Goal: Task Accomplishment & Management: Manage account settings

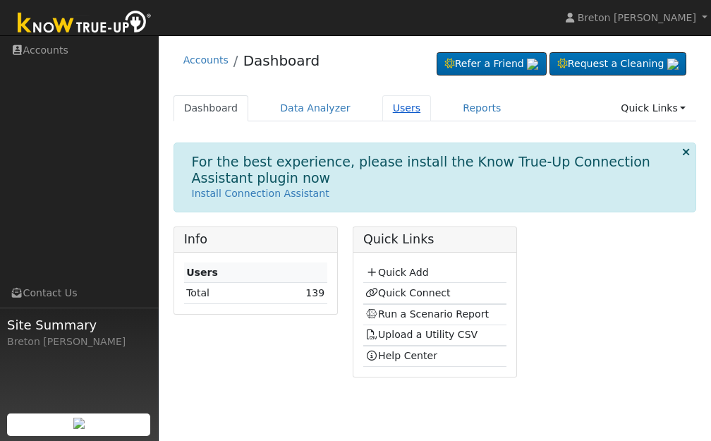
click at [384, 112] on link "Users" at bounding box center [406, 108] width 49 height 26
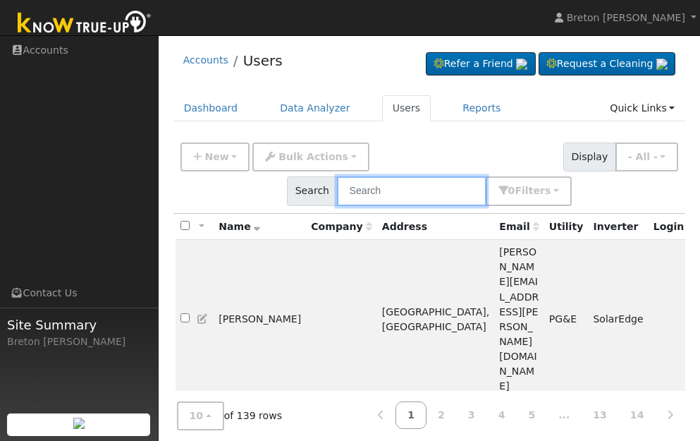
click at [395, 195] on input "text" at bounding box center [411, 190] width 149 height 29
type input "wayne"
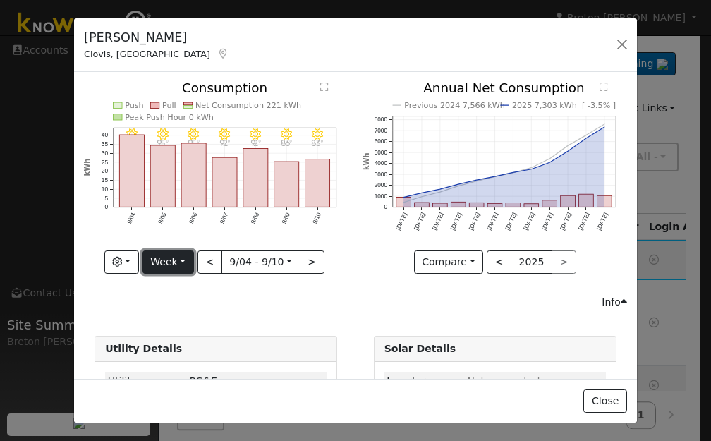
click at [164, 257] on button "Week" at bounding box center [167, 262] width 51 height 24
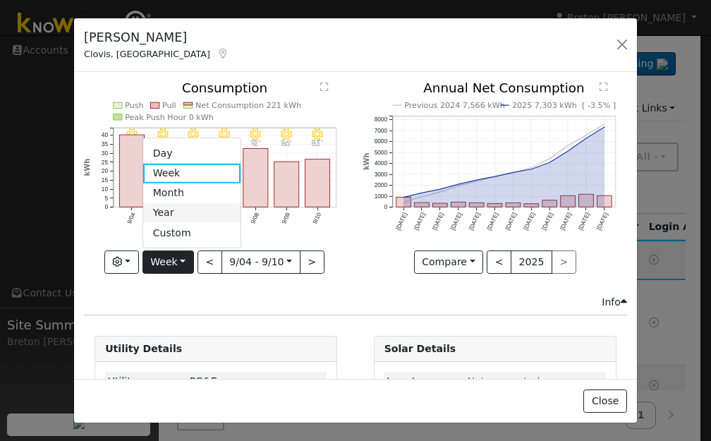
click at [170, 212] on link "Year" at bounding box center [192, 213] width 98 height 20
type input "2024-09-01"
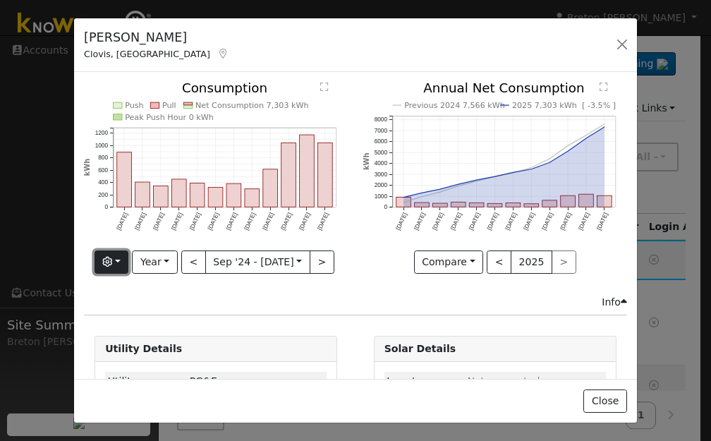
click at [99, 250] on button "button" at bounding box center [111, 262] width 35 height 24
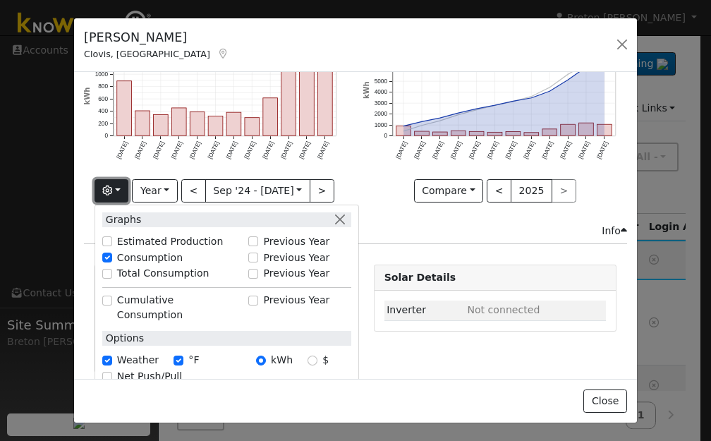
scroll to position [69, 0]
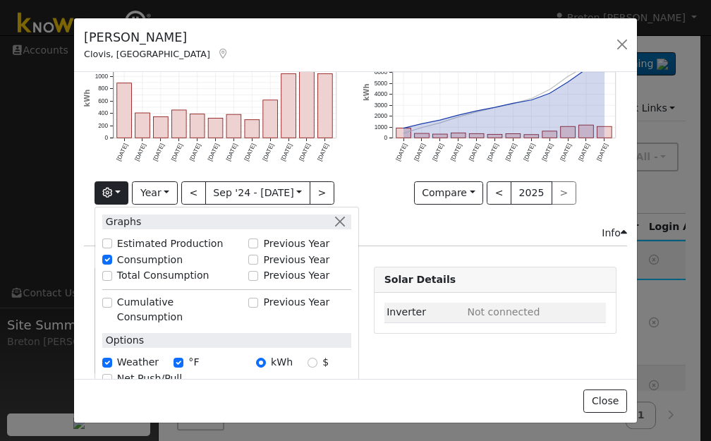
click at [305, 335] on div "Graphs Estimated Production Previous Year Consumption Previous Year Total Consu…" at bounding box center [226, 317] width 264 height 220
click at [313, 357] on input "$" at bounding box center [312, 362] width 10 height 10
radio input "true"
radio input "false"
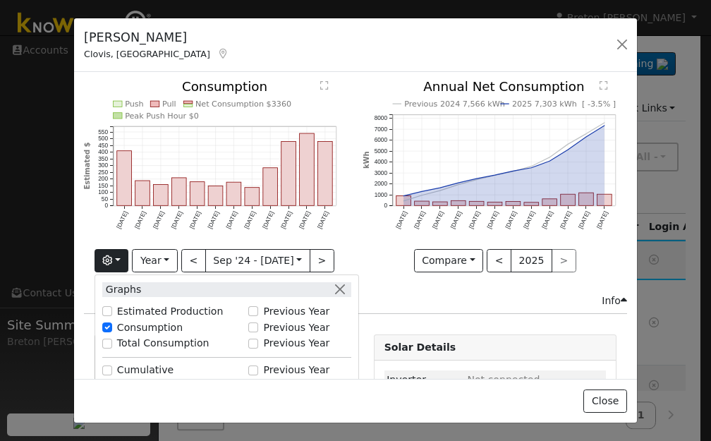
scroll to position [0, 0]
